Goal: Information Seeking & Learning: Learn about a topic

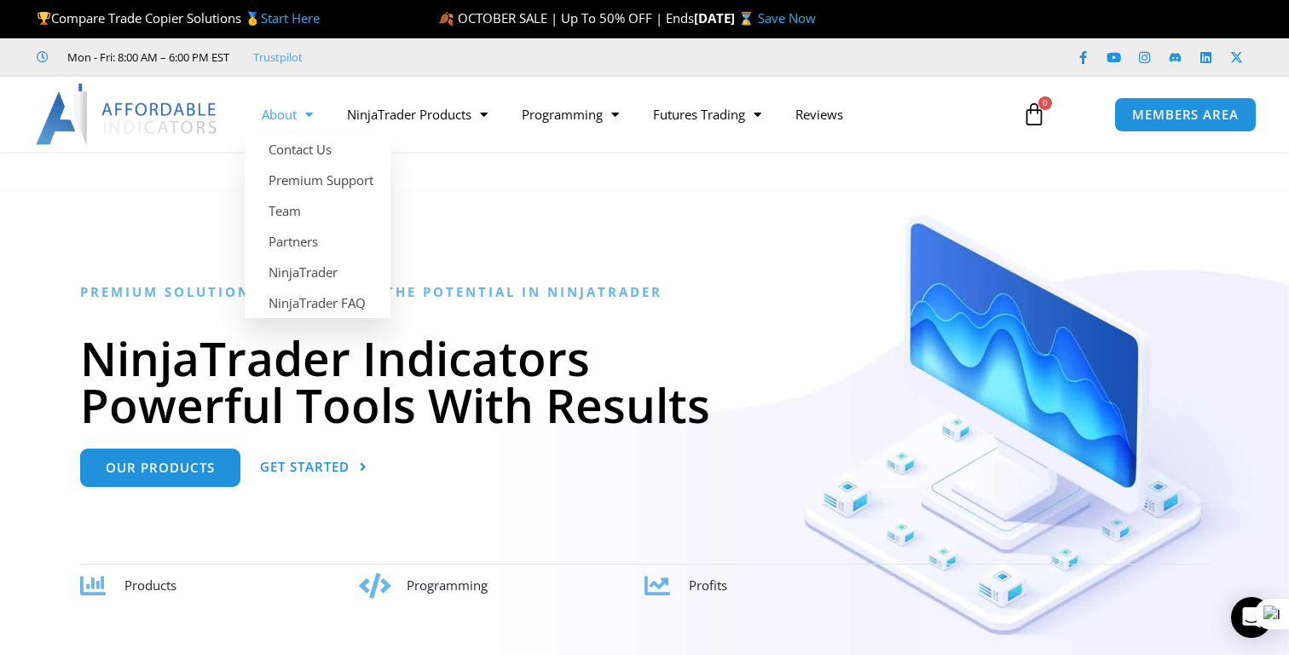
click at [313, 118] on span "Menu" at bounding box center [305, 115] width 16 height 30
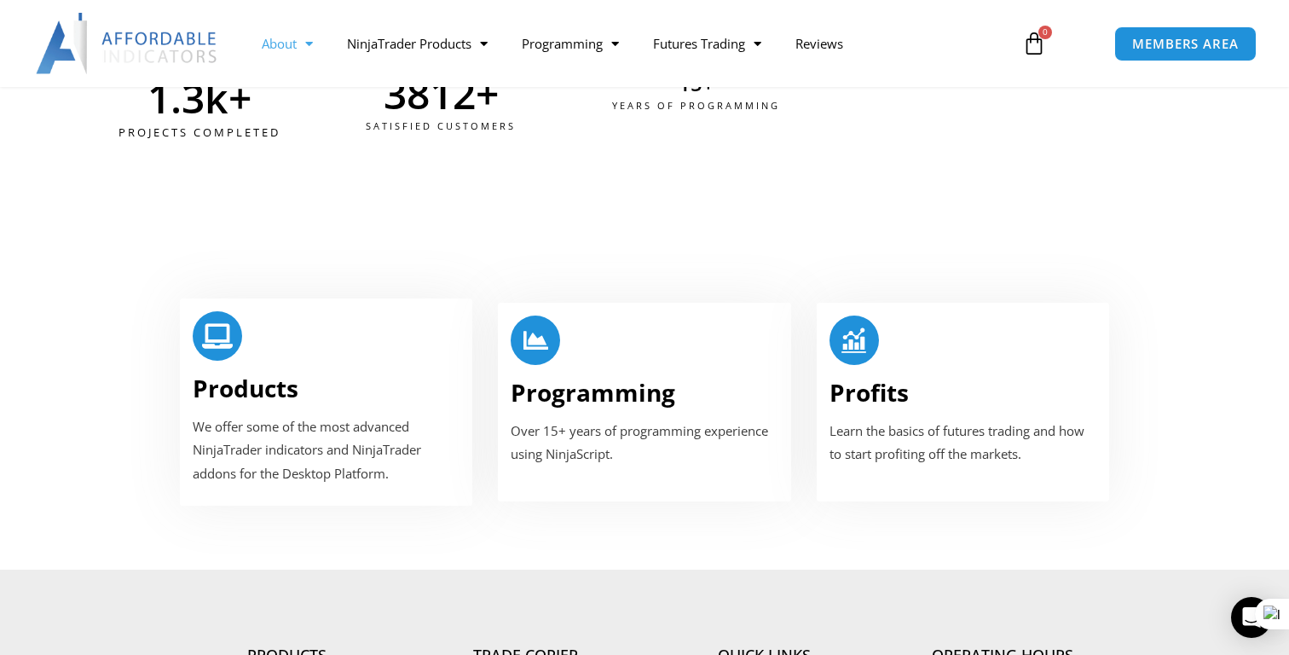
scroll to position [888, 0]
click at [345, 372] on h2 "Products" at bounding box center [326, 387] width 267 height 31
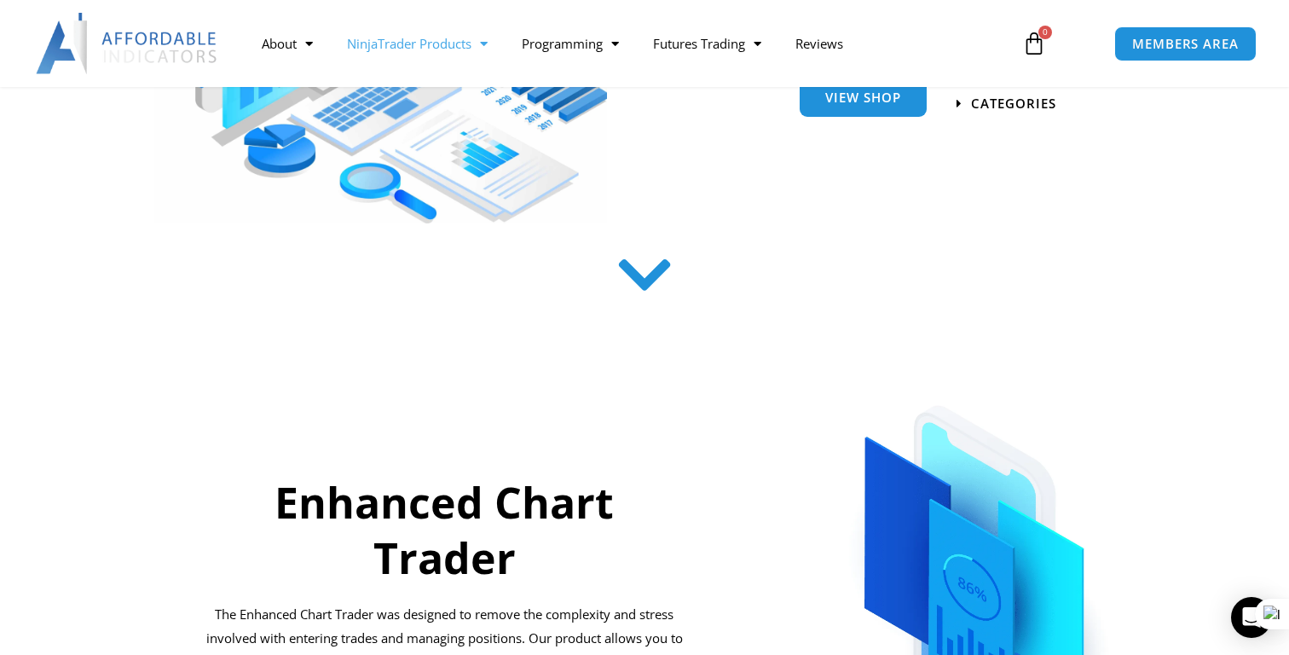
click at [869, 114] on link "View Shop" at bounding box center [863, 97] width 127 height 38
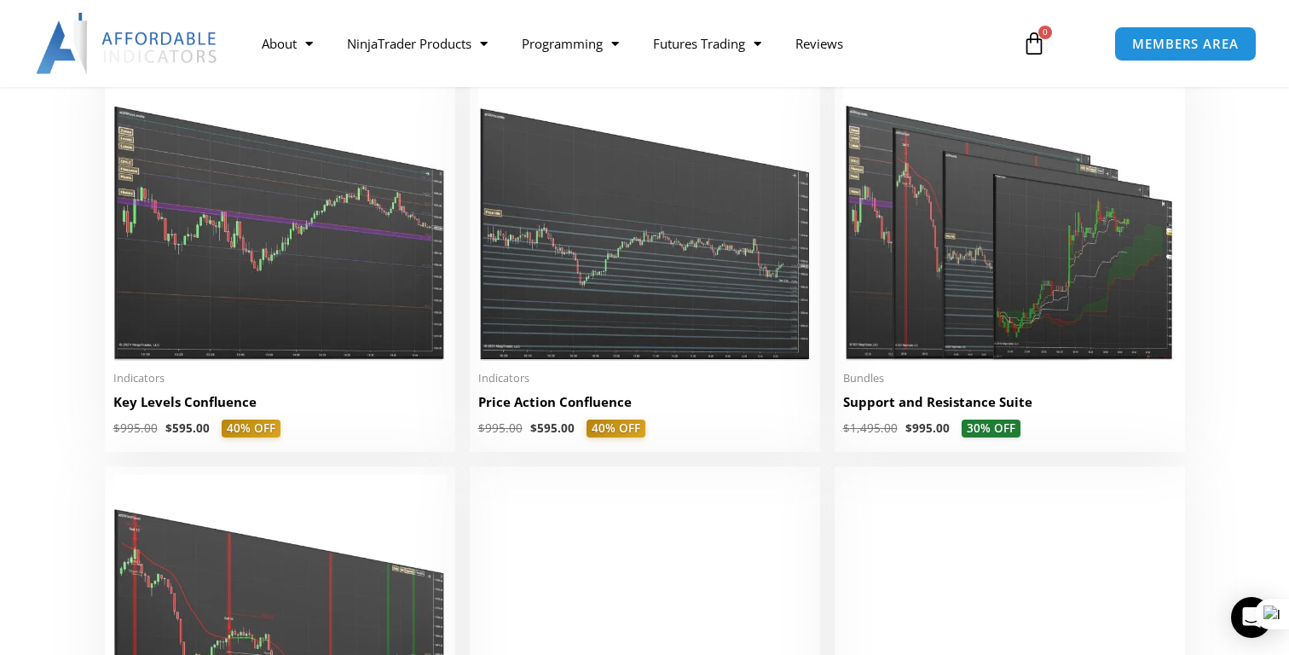
scroll to position [1967, 0]
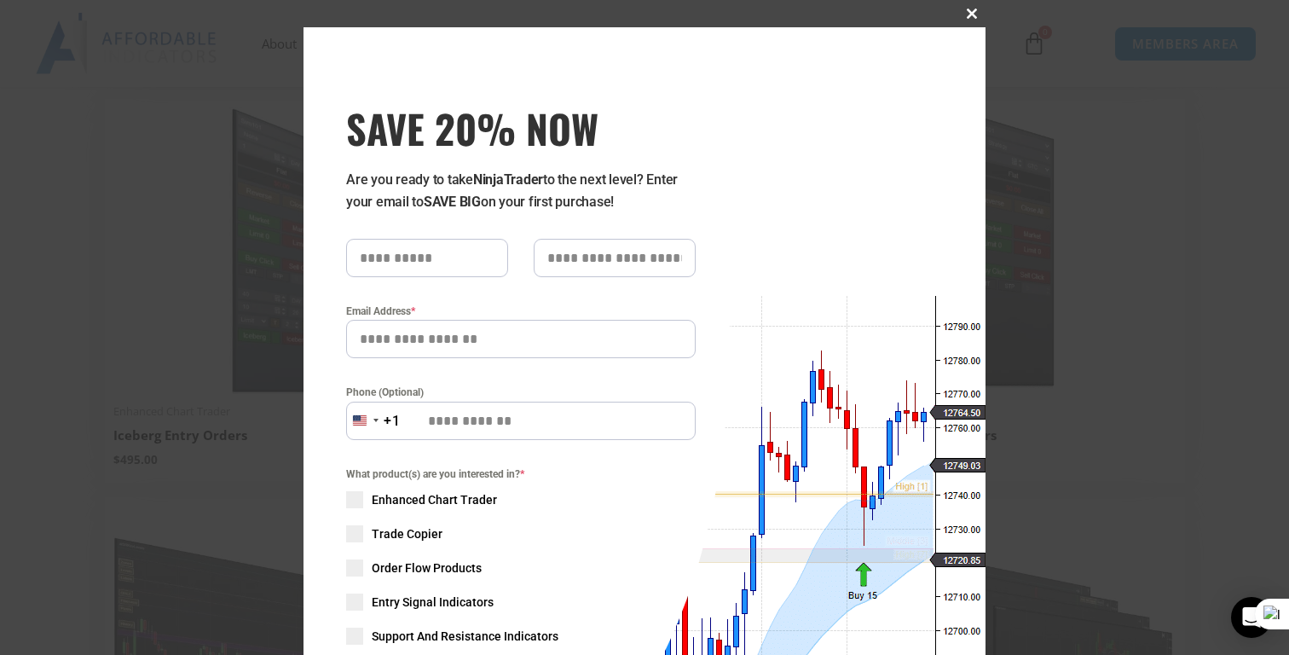
click at [969, 10] on span "SAVE 20% NOW popup" at bounding box center [971, 14] width 27 height 10
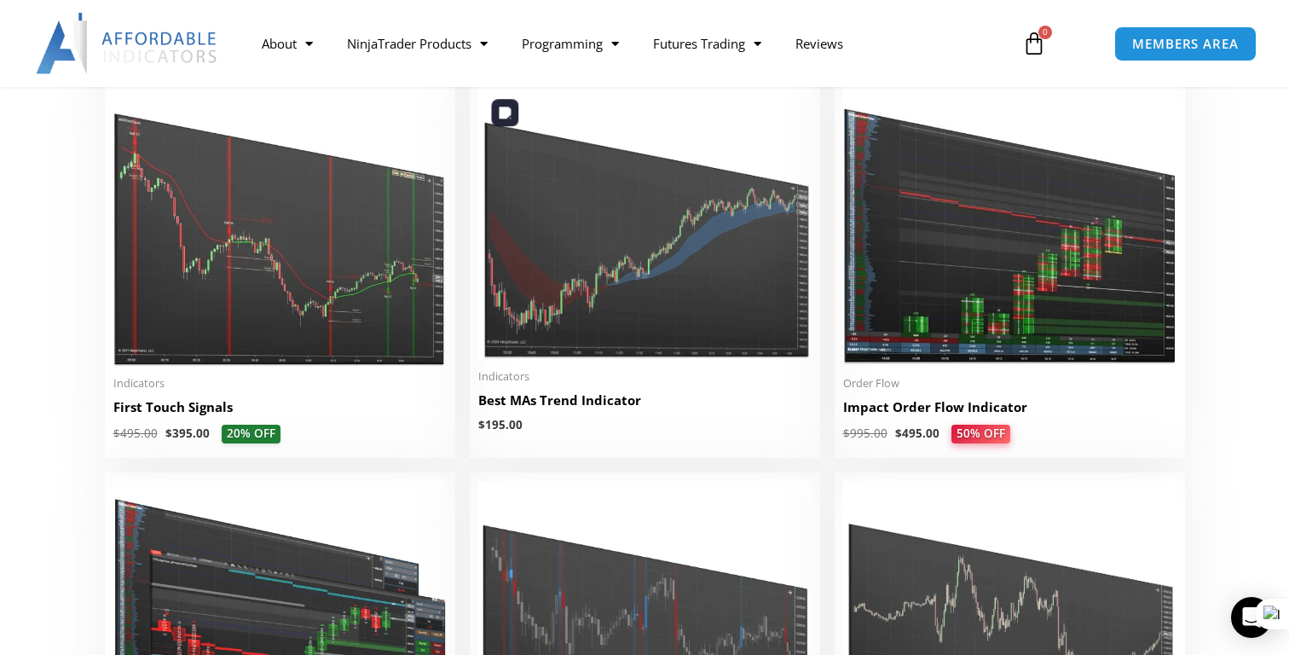
scroll to position [2795, 0]
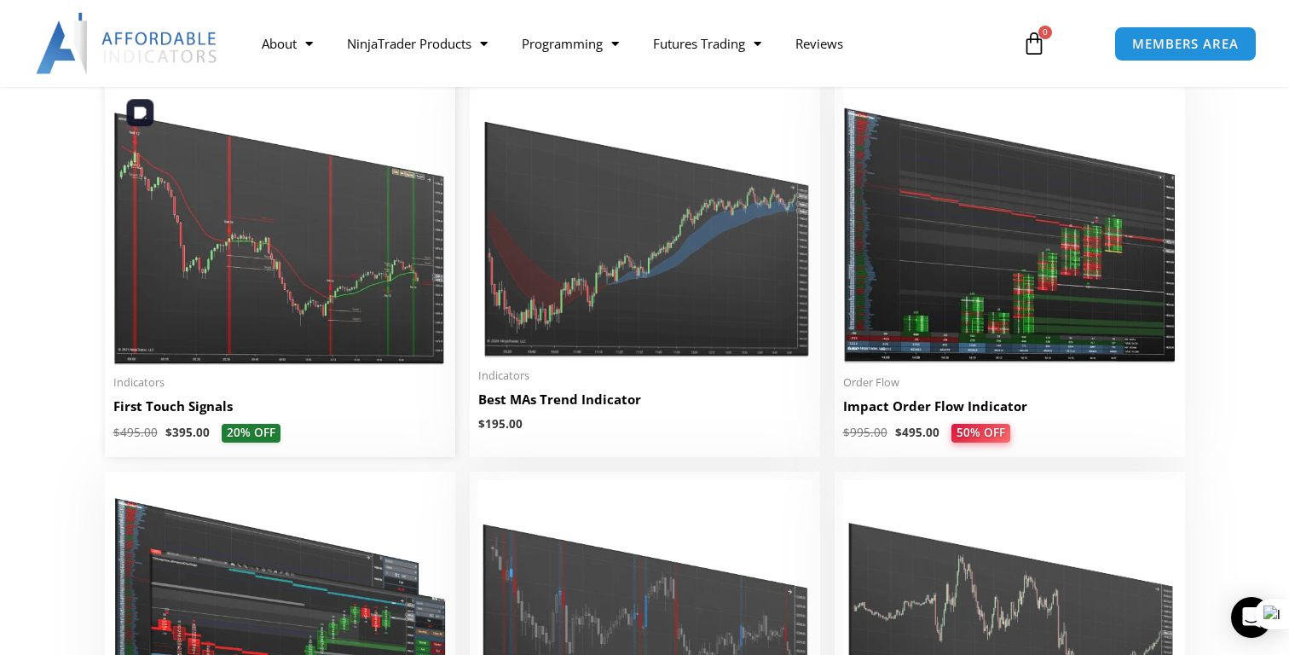
click at [369, 299] on img at bounding box center [279, 221] width 333 height 286
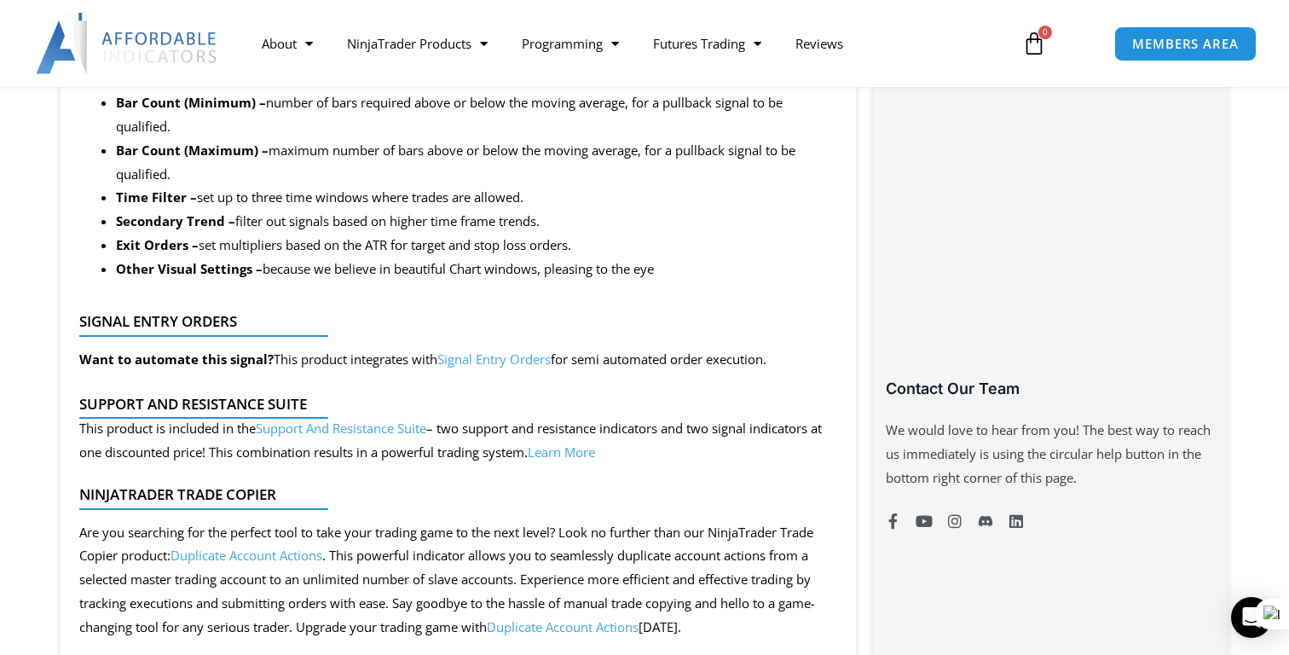
scroll to position [1106, 0]
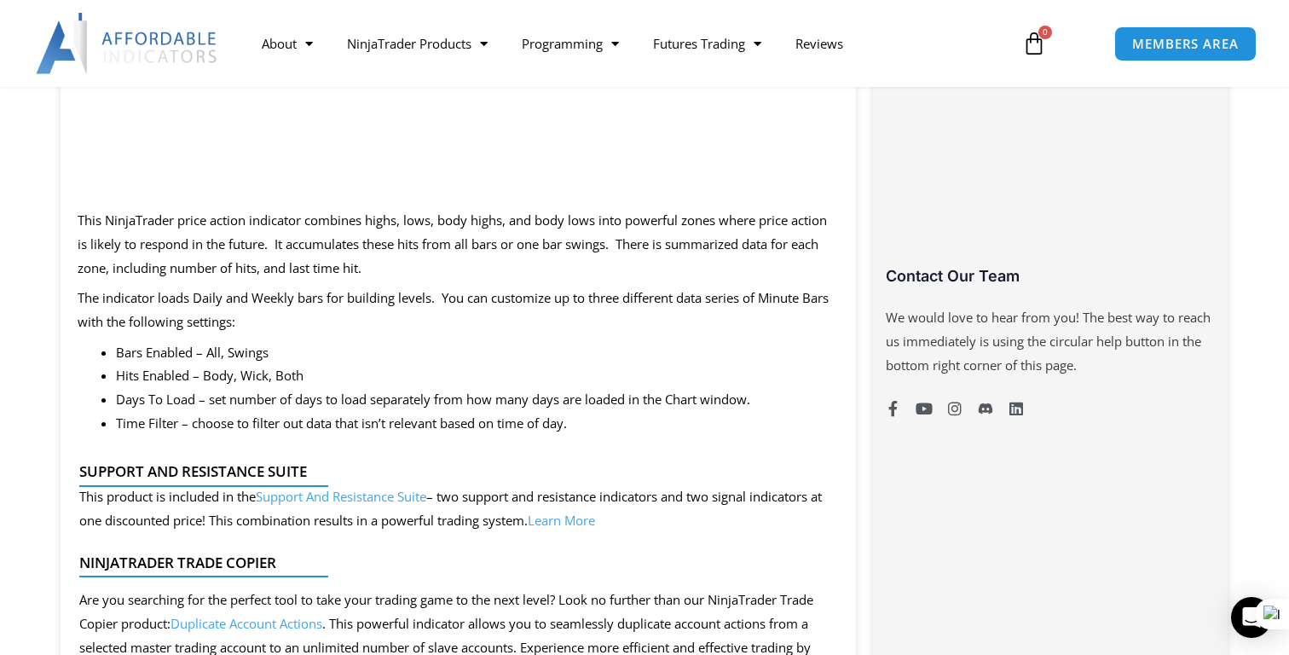
scroll to position [1181, 0]
